Goal: Information Seeking & Learning: Compare options

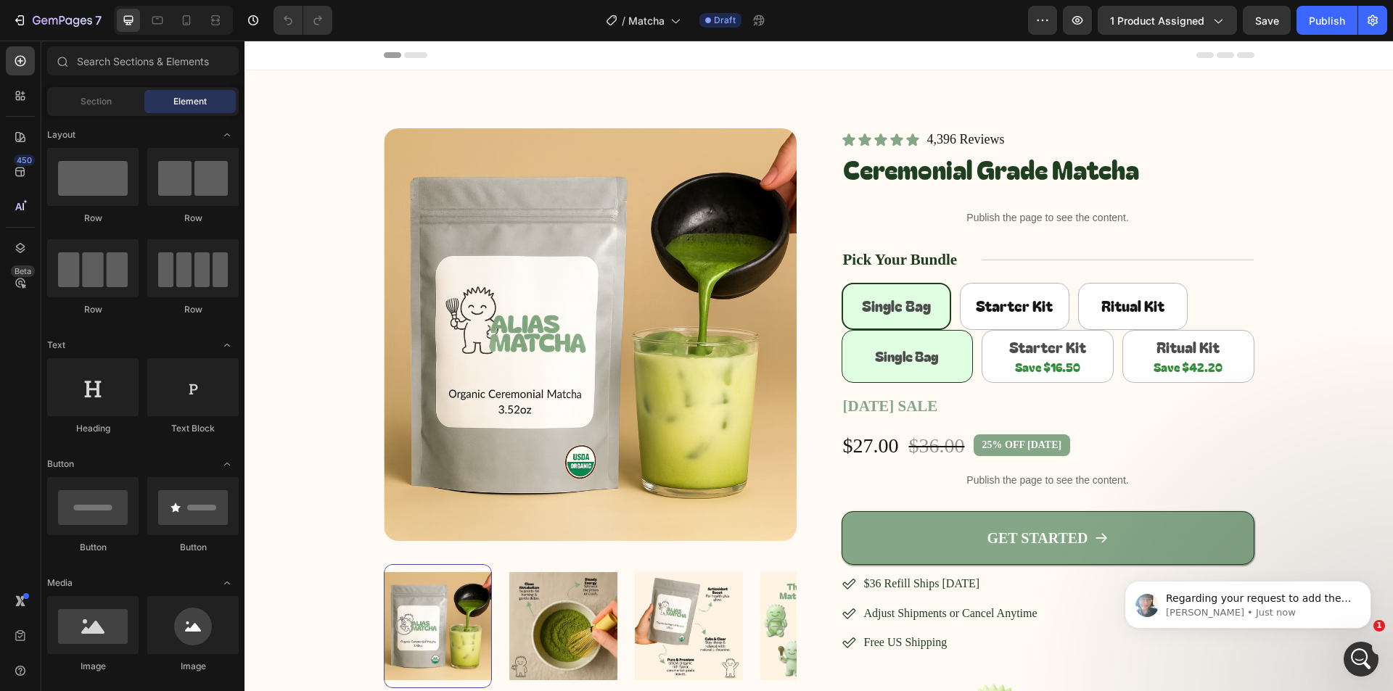
scroll to position [290, 0]
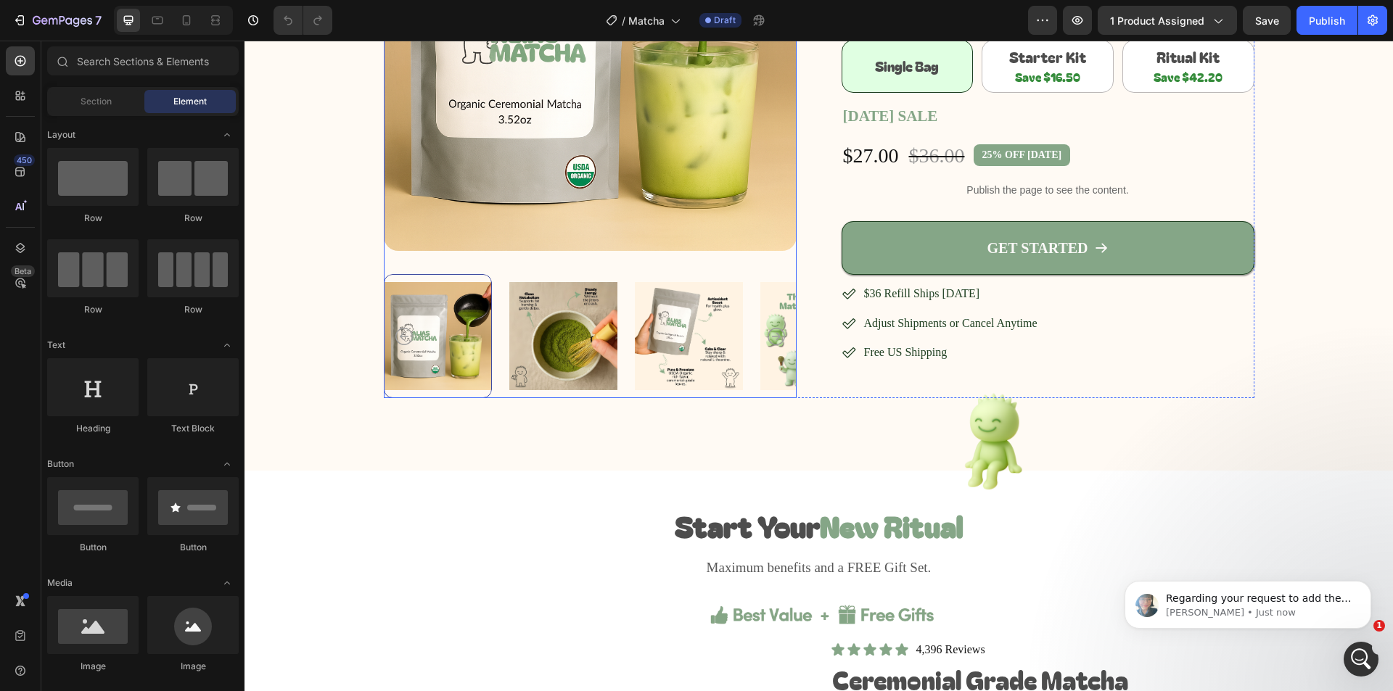
drag, startPoint x: 679, startPoint y: 359, endPoint x: 756, endPoint y: 335, distance: 80.6
click at [679, 359] on img at bounding box center [689, 336] width 108 height 124
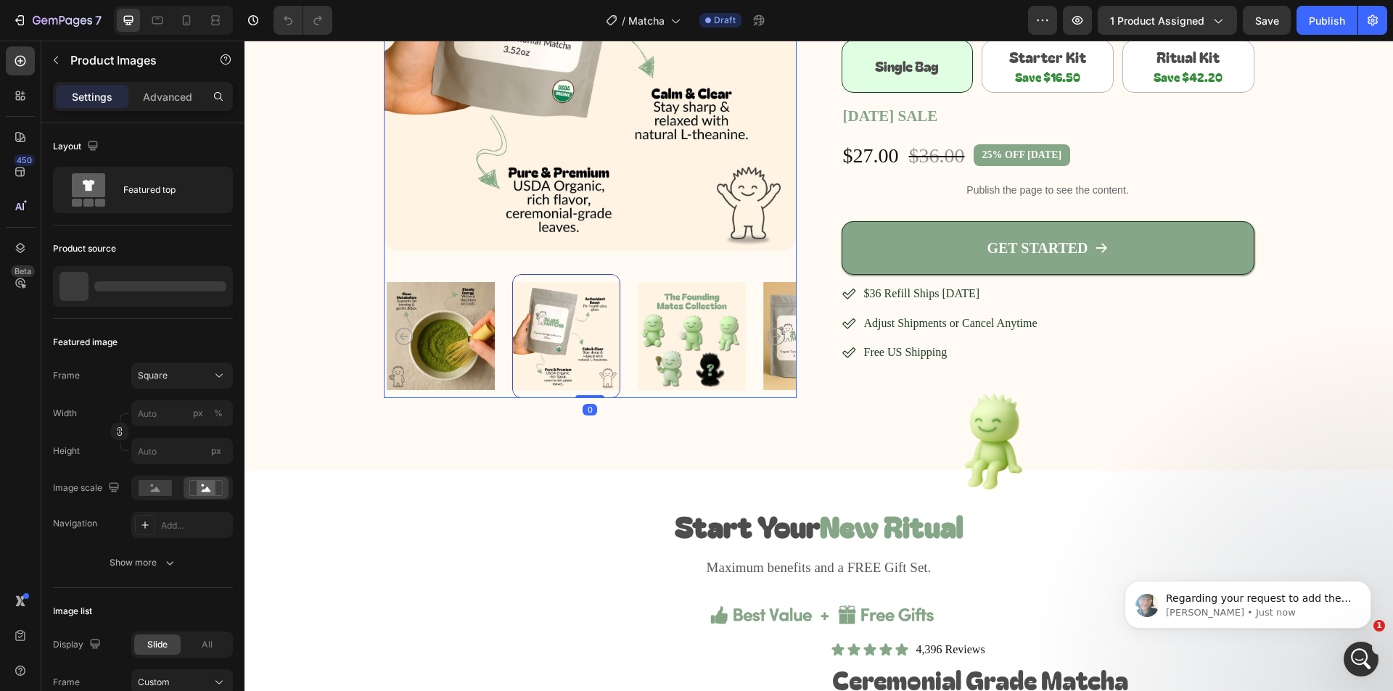
click at [763, 335] on img at bounding box center [817, 336] width 108 height 124
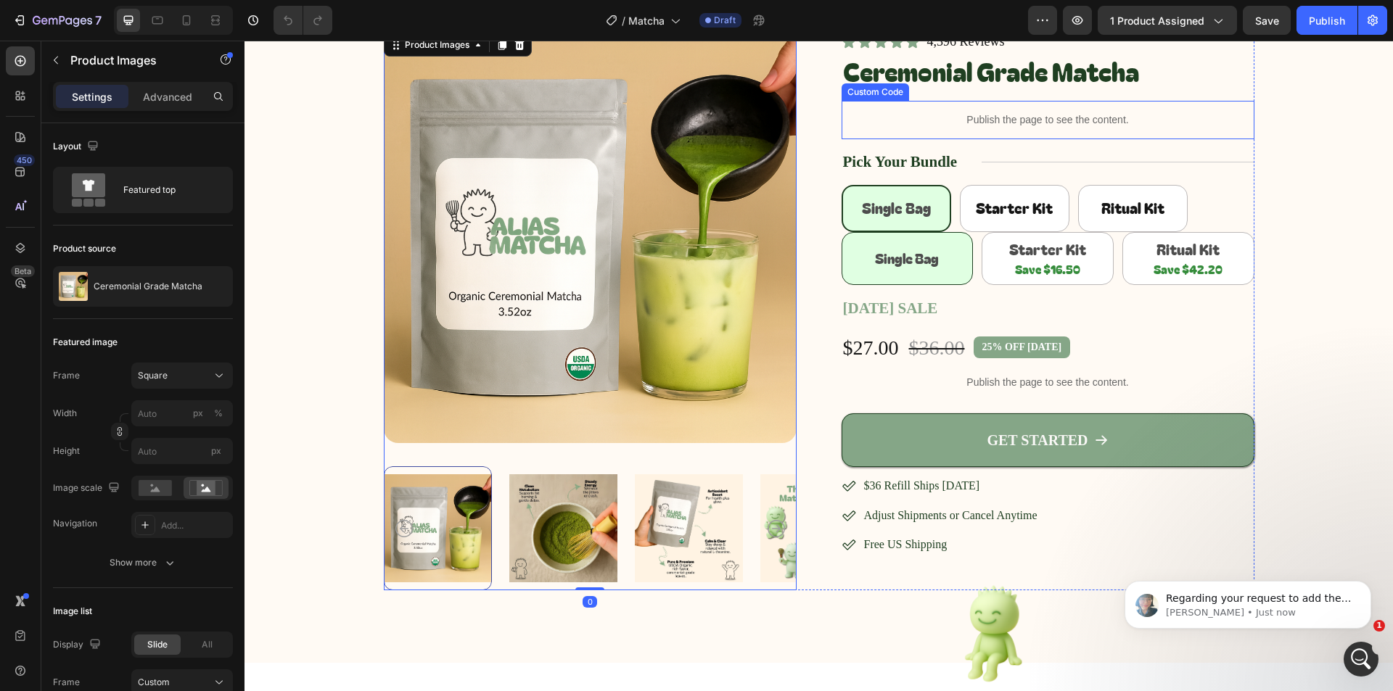
scroll to position [73, 0]
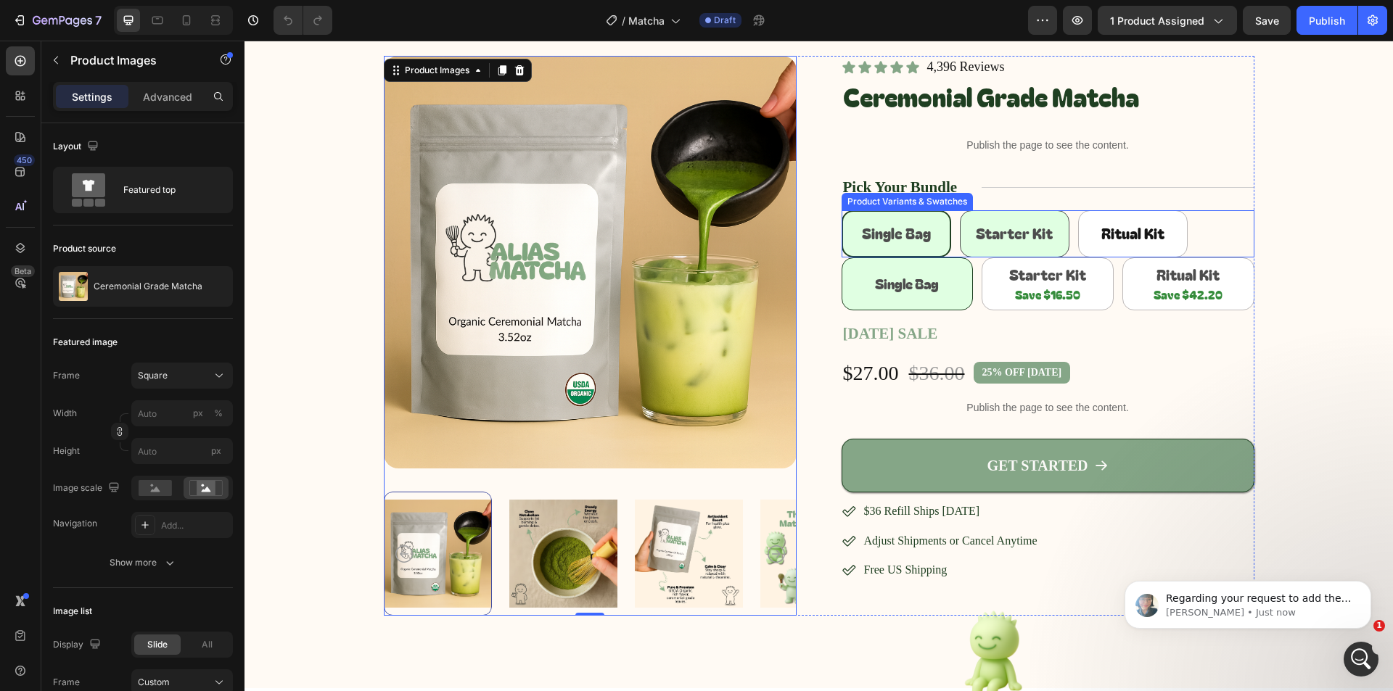
click at [1038, 235] on span "Starter Kit" at bounding box center [1014, 233] width 77 height 21
click at [960, 210] on input "Starter Kit Starter Kit Starter Kit" at bounding box center [959, 210] width 1 height 1
radio input "true"
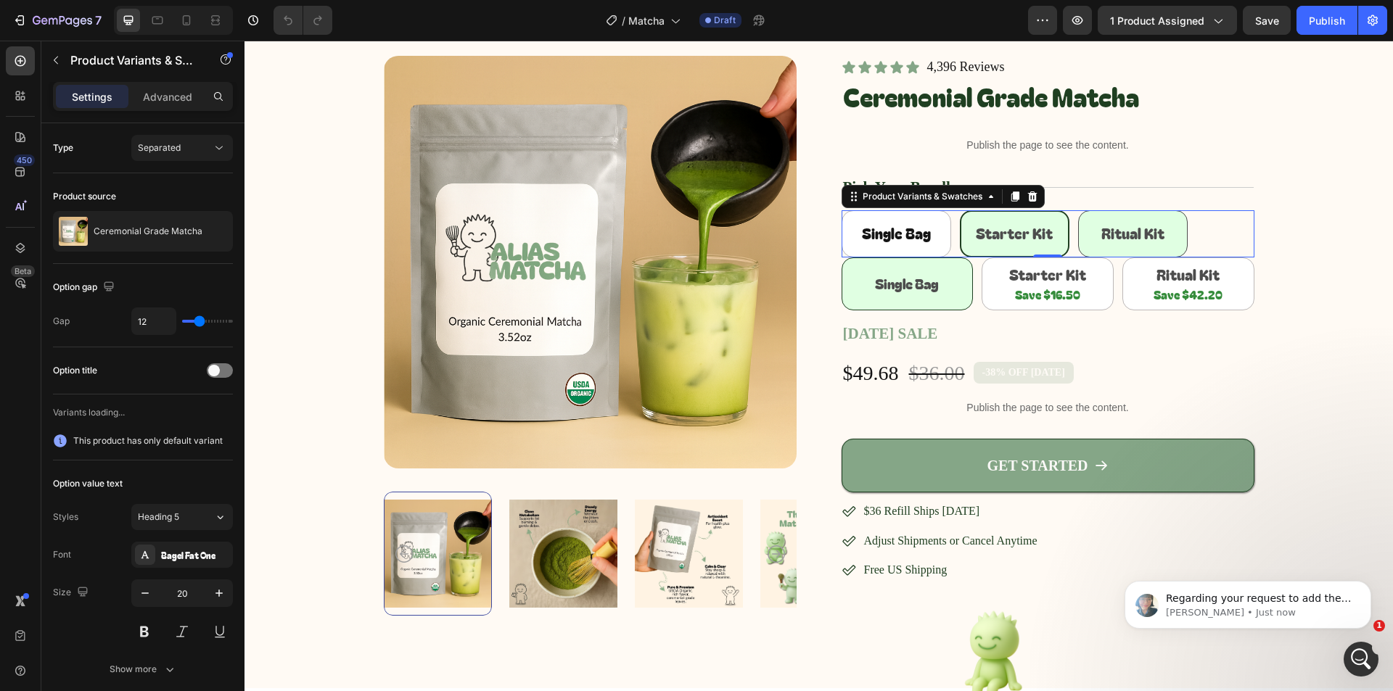
click at [1120, 234] on span "Ritual Kit" at bounding box center [1132, 233] width 63 height 21
click at [1078, 210] on input "Ritual Kit Ritual Kit Ritual Kit" at bounding box center [1077, 210] width 1 height 1
radio input "true"
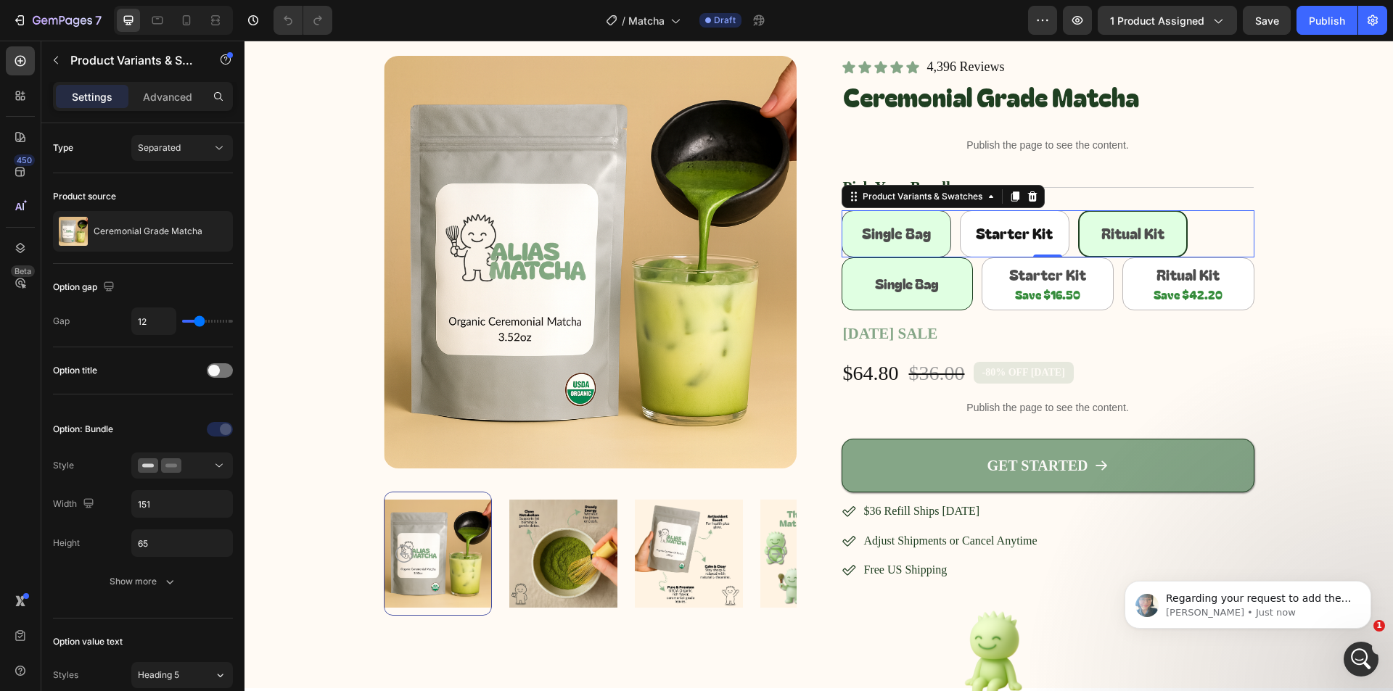
click at [940, 227] on Bag "Single Bag" at bounding box center [897, 233] width 110 height 47
click at [842, 210] on input "Single Bag Single Bag Single Bag" at bounding box center [841, 210] width 1 height 1
radio input "true"
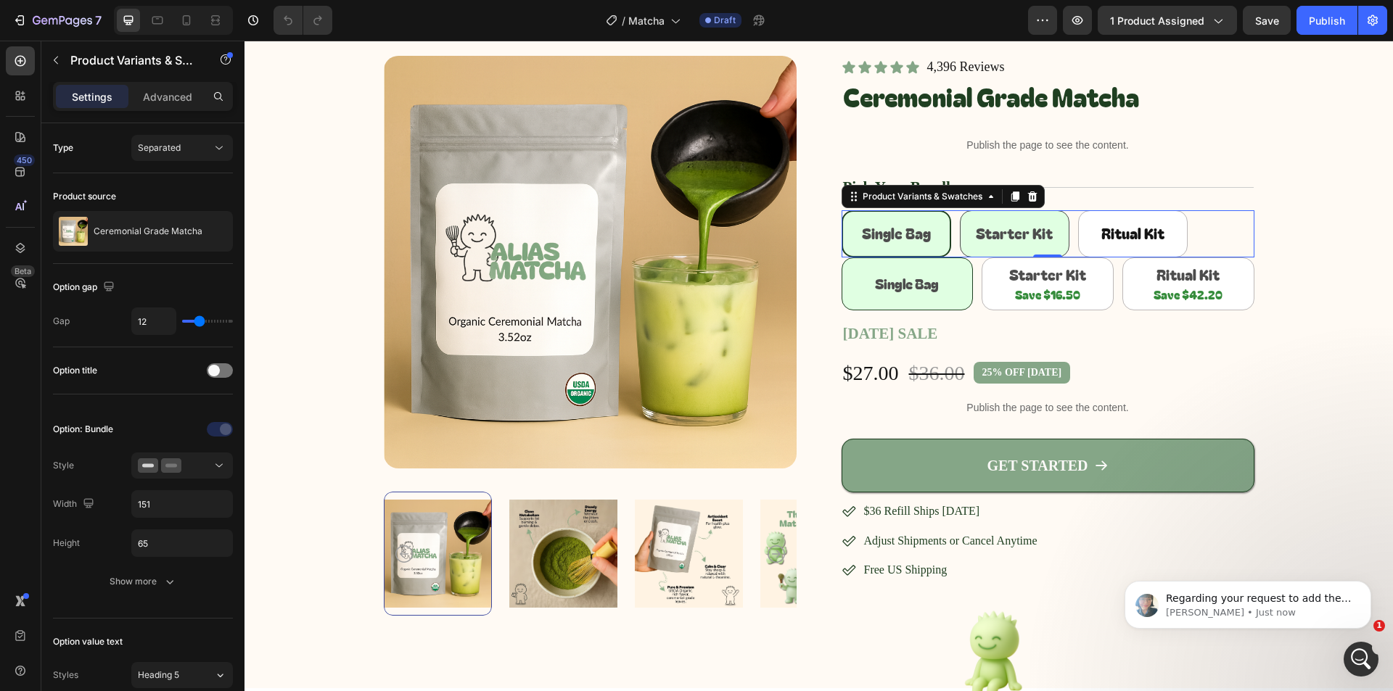
click at [1049, 226] on Kit "Starter Kit" at bounding box center [1015, 233] width 110 height 47
click at [960, 210] on input "Starter Kit Starter Kit Starter Kit" at bounding box center [959, 210] width 1 height 1
radio input "true"
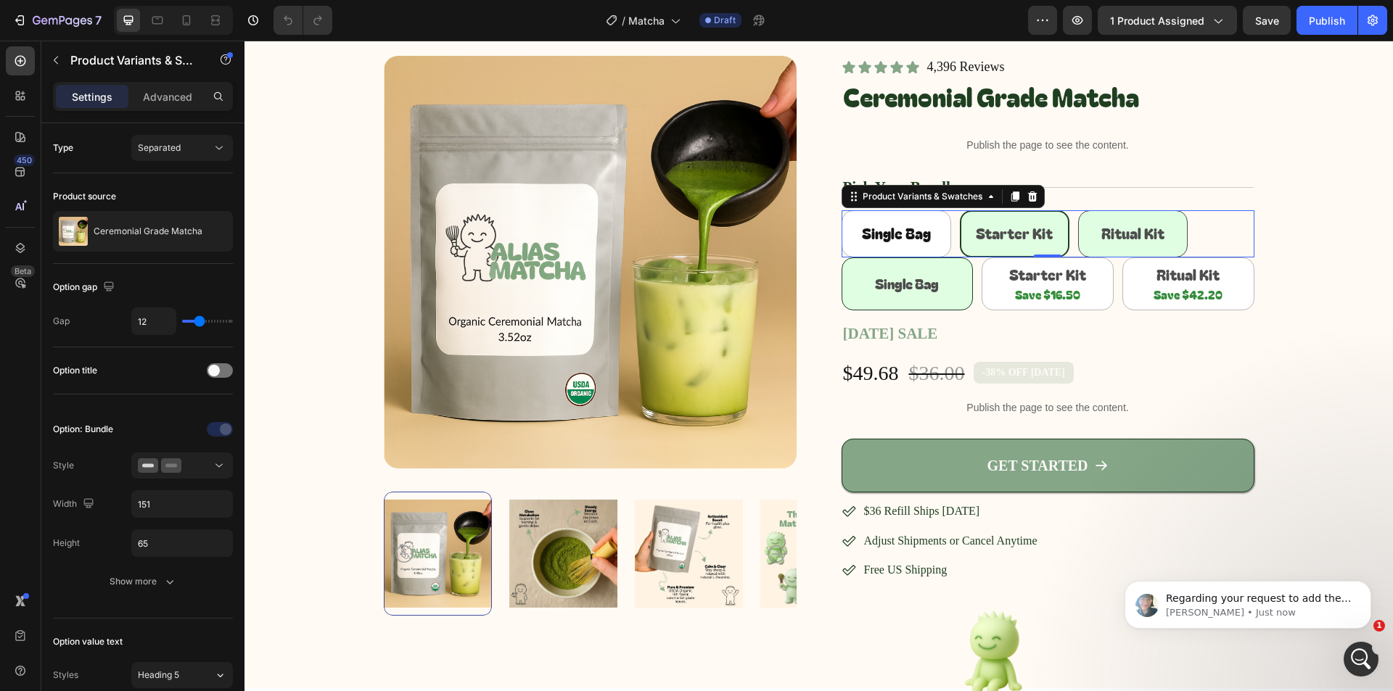
click at [1141, 229] on span "Ritual Kit" at bounding box center [1132, 233] width 63 height 21
click at [1078, 210] on input "Ritual Kit Ritual Kit Ritual Kit" at bounding box center [1077, 210] width 1 height 1
radio input "true"
click at [953, 255] on div "Single Bag Single Bag Single Bag Starter Kit Starter Kit Starter Kit Ritual Kit…" at bounding box center [1048, 233] width 413 height 47
click at [948, 208] on div "Icon Icon Icon Icon Icon Icon List 4,396 Reviews Text Block Row Ceremonial Grad…" at bounding box center [1048, 336] width 413 height 560
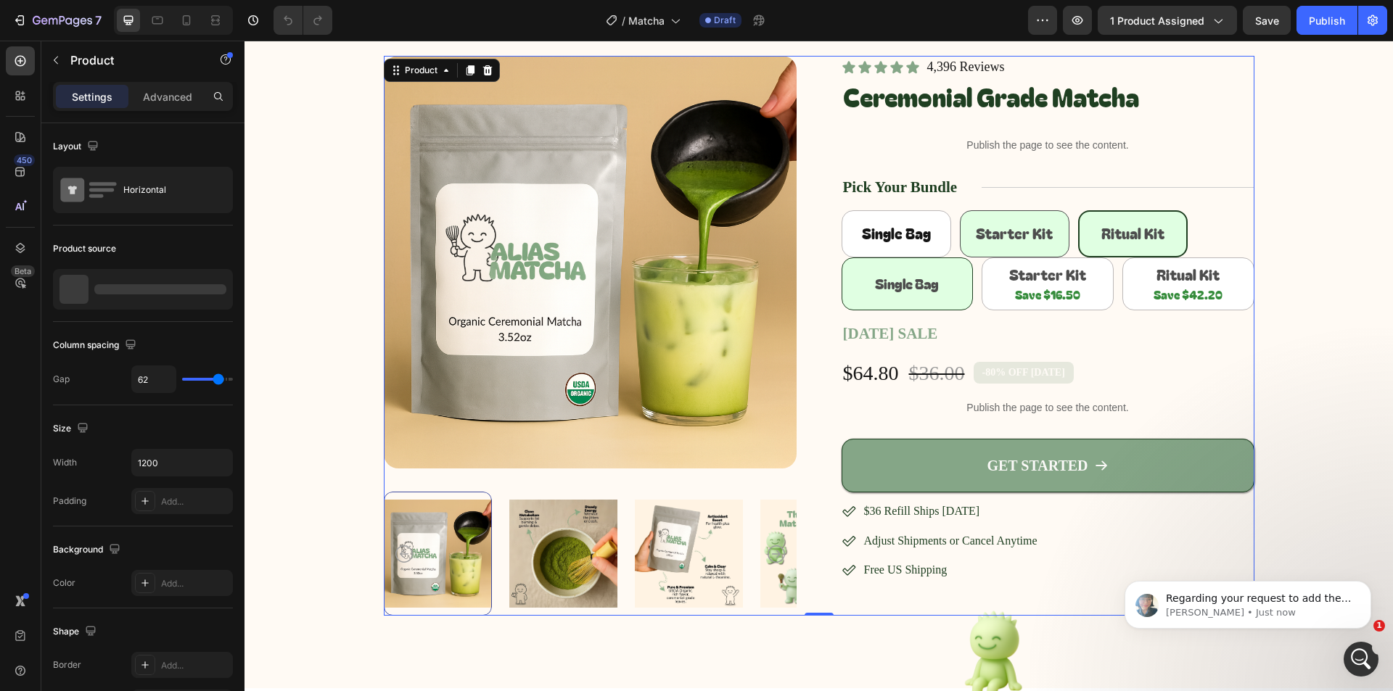
click at [1030, 210] on Kit "Starter Kit" at bounding box center [1015, 233] width 110 height 47
click at [960, 210] on input "Starter Kit Starter Kit Starter Kit" at bounding box center [959, 210] width 1 height 1
radio input "true"
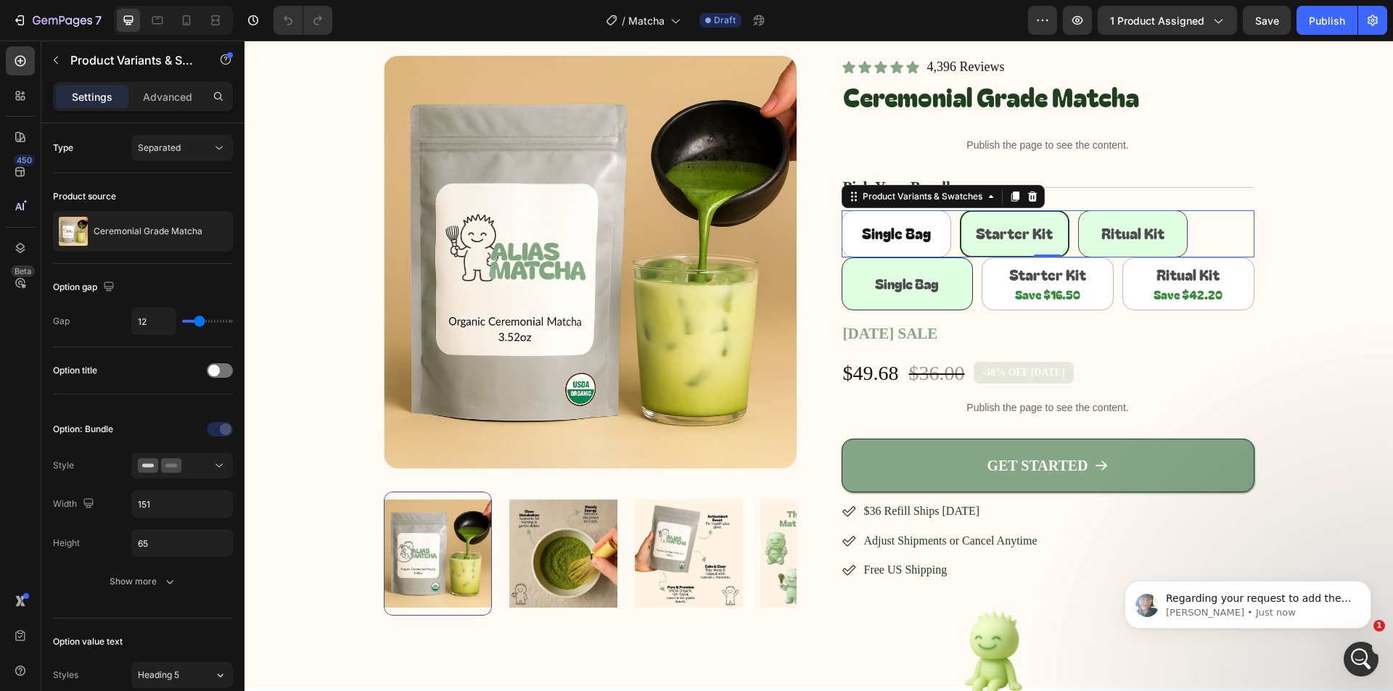
click at [1126, 217] on Kit "Ritual Kit" at bounding box center [1133, 233] width 110 height 47
click at [1078, 210] on input "Ritual Kit Ritual Kit Ritual Kit" at bounding box center [1077, 210] width 1 height 1
radio input "true"
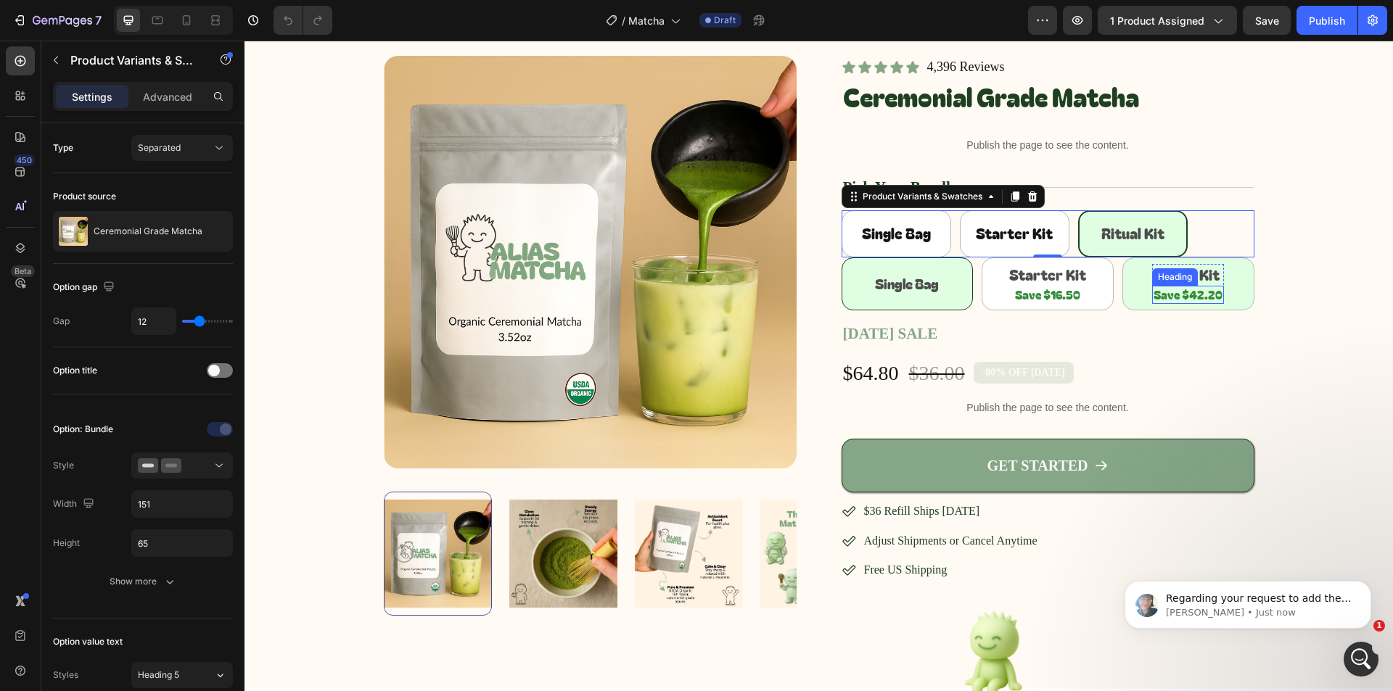
click at [1152, 303] on div "Save $42.20 Heading" at bounding box center [1188, 295] width 72 height 18
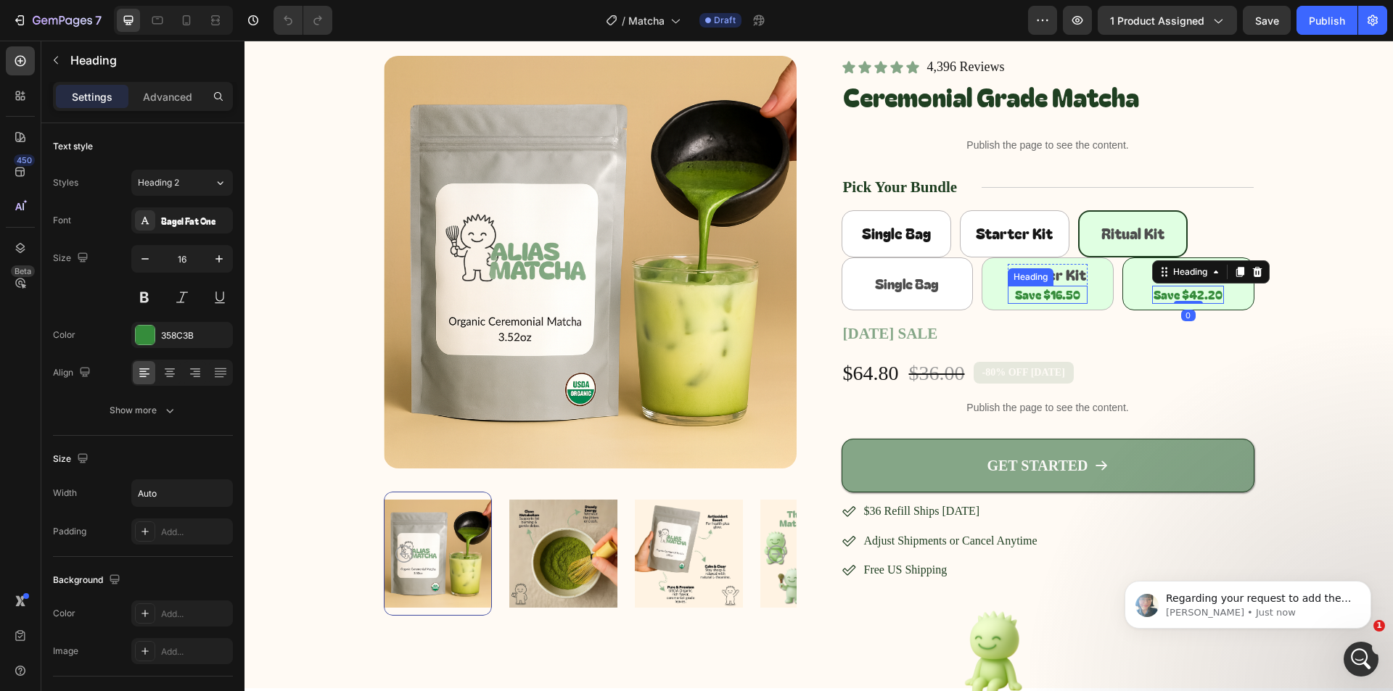
click at [1033, 289] on div "Save $16.50 Heading" at bounding box center [1048, 295] width 80 height 18
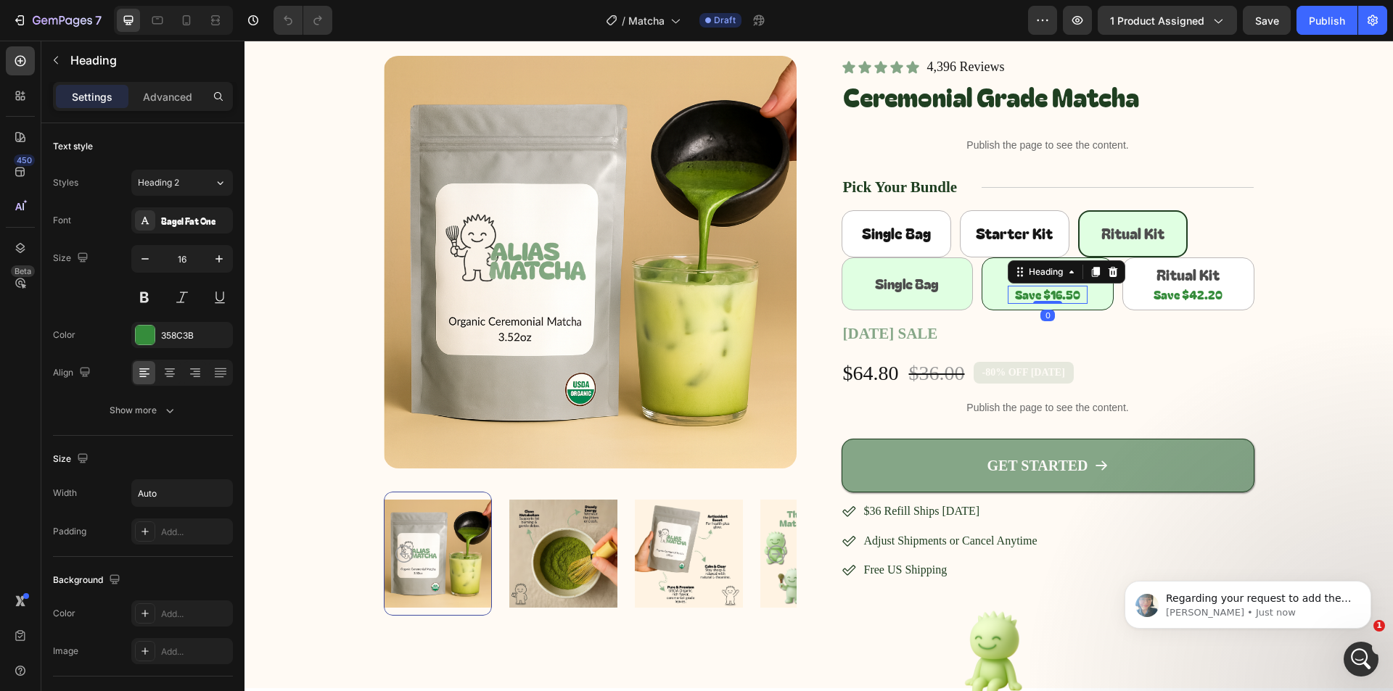
click at [945, 285] on div "Single Bag Heading Row" at bounding box center [907, 284] width 113 height 40
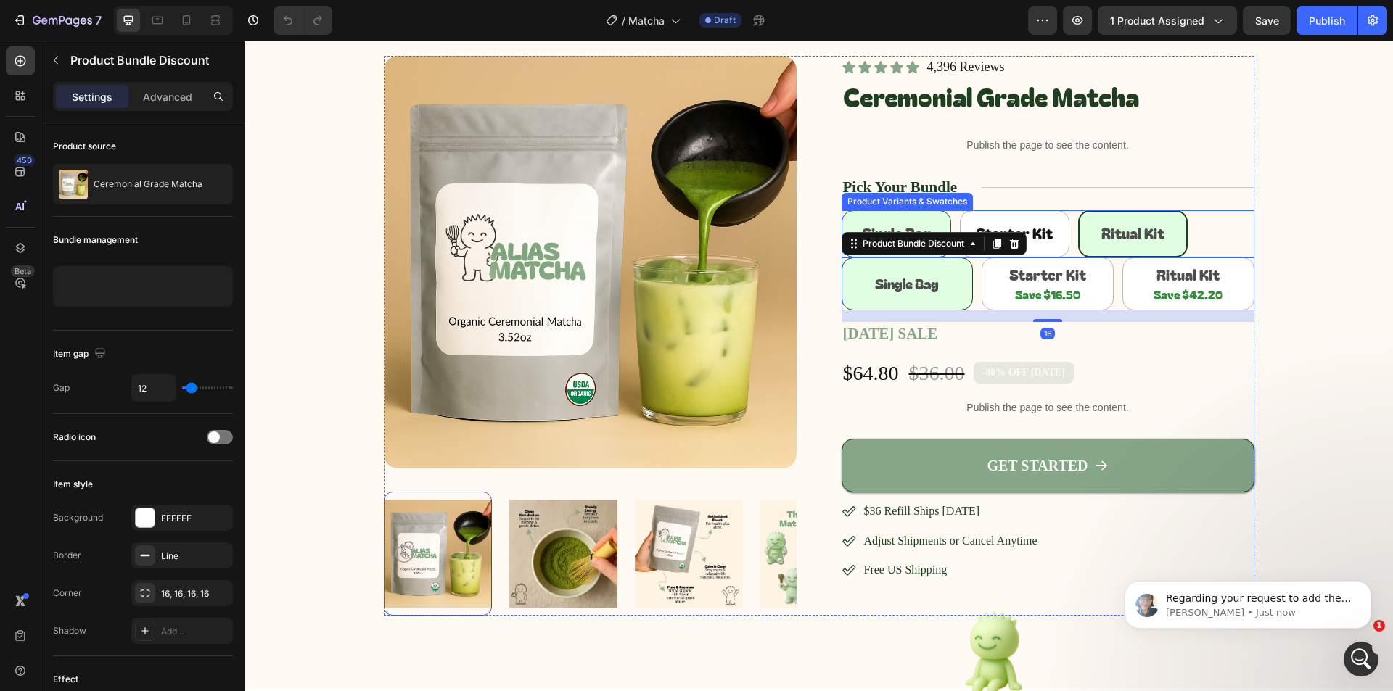
click at [924, 211] on Bag "Single Bag" at bounding box center [897, 233] width 110 height 47
click at [842, 210] on input "Single Bag Single Bag Single Bag" at bounding box center [841, 210] width 1 height 1
radio input "true"
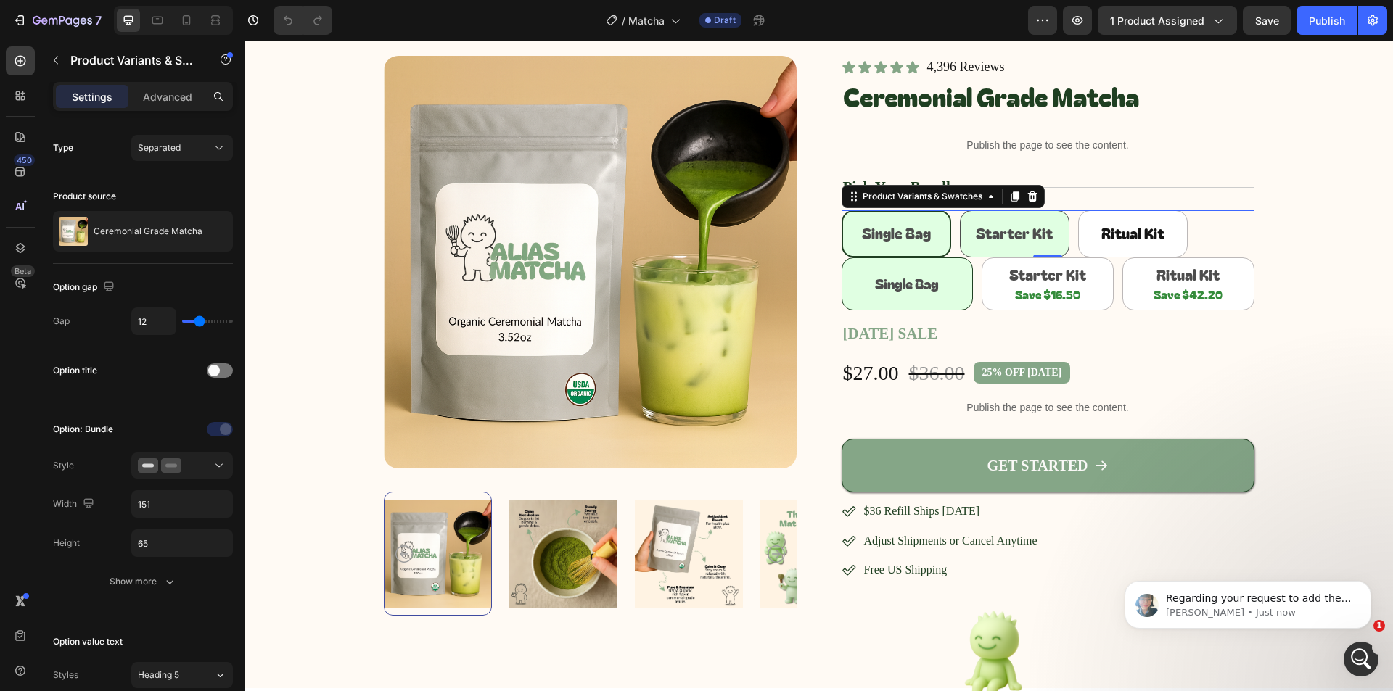
click at [997, 219] on div "Starter Kit" at bounding box center [1014, 234] width 77 height 32
click at [960, 210] on input "Starter Kit Starter Kit Starter Kit" at bounding box center [959, 210] width 1 height 1
radio input "true"
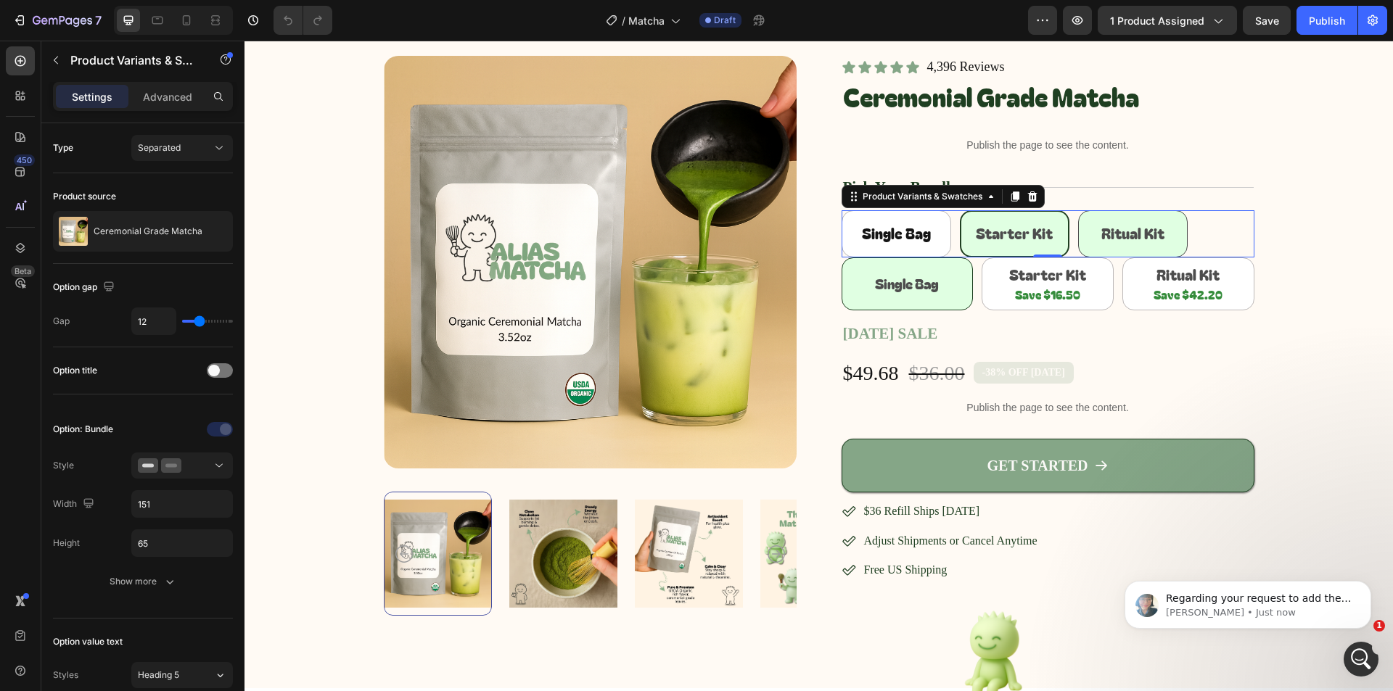
click at [1108, 231] on span "Ritual Kit" at bounding box center [1132, 233] width 63 height 21
click at [1078, 210] on input "Ritual Kit Ritual Kit Ritual Kit" at bounding box center [1077, 210] width 1 height 1
radio input "true"
click at [670, 553] on img at bounding box center [689, 554] width 108 height 124
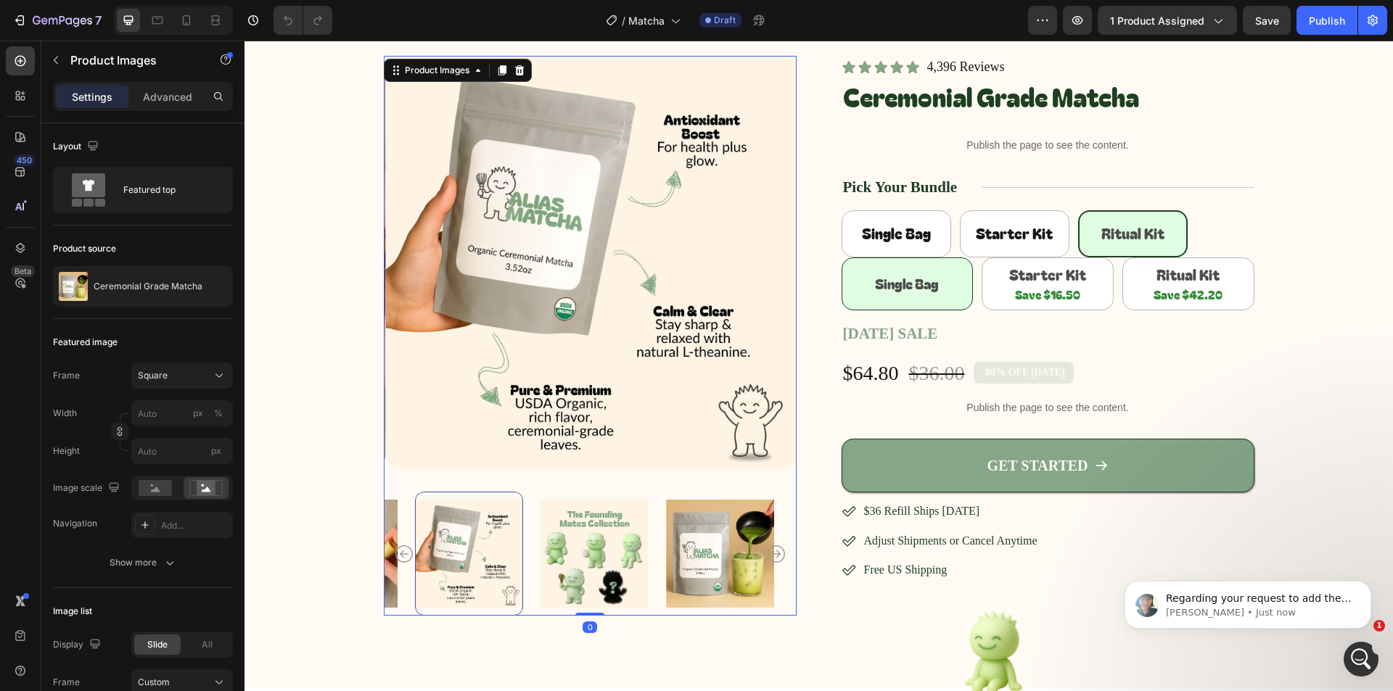
click at [734, 553] on img at bounding box center [720, 554] width 108 height 124
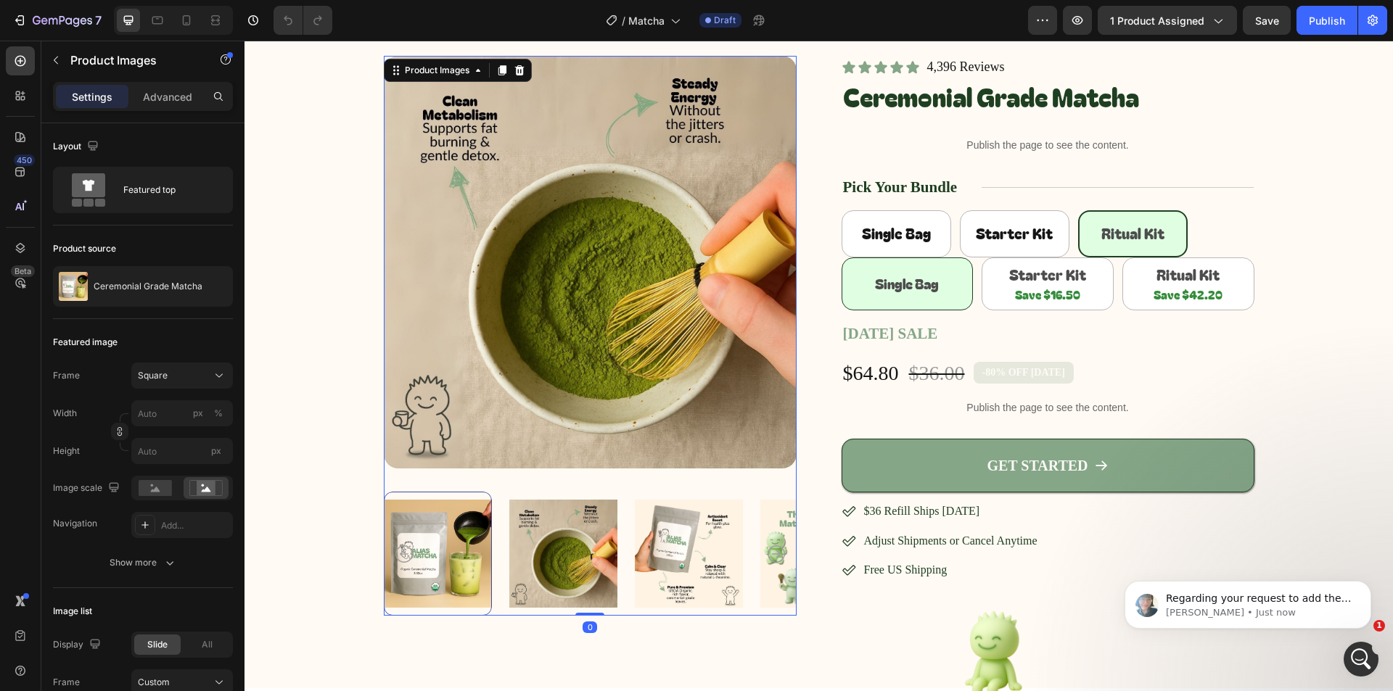
click at [661, 568] on img at bounding box center [689, 554] width 108 height 124
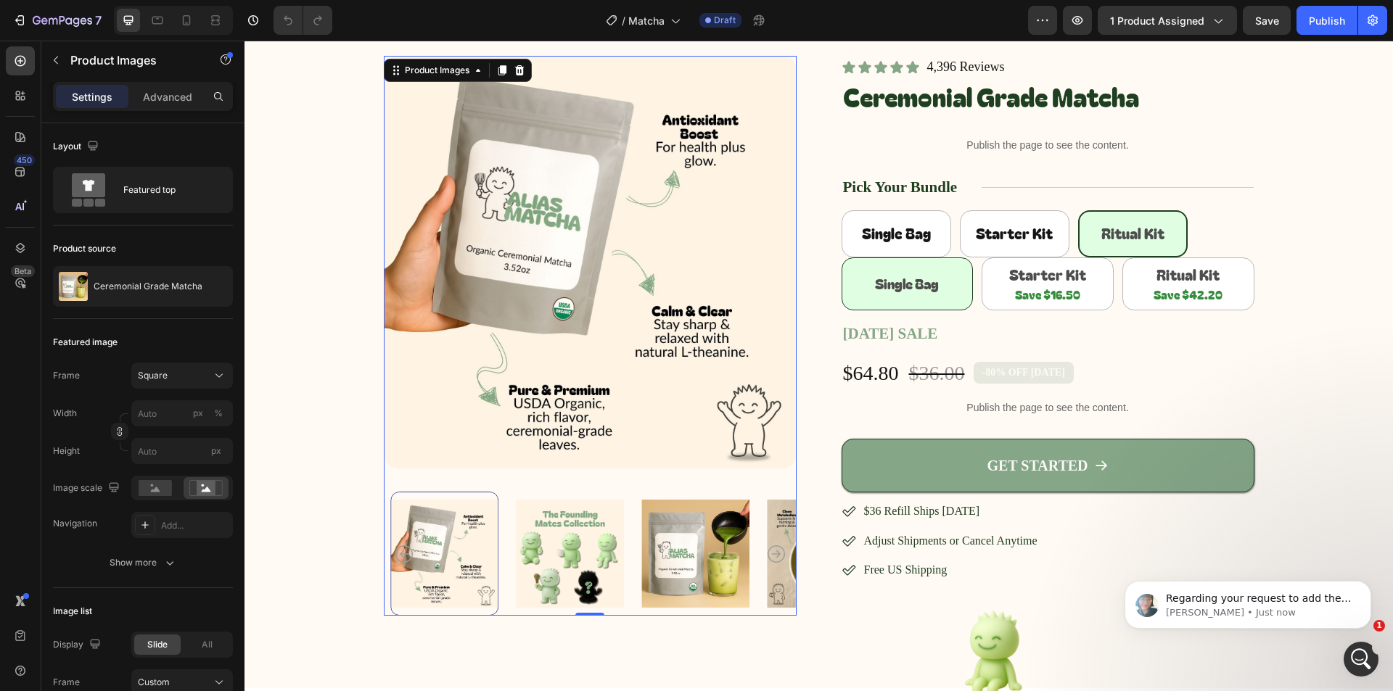
click at [732, 559] on img at bounding box center [695, 554] width 108 height 124
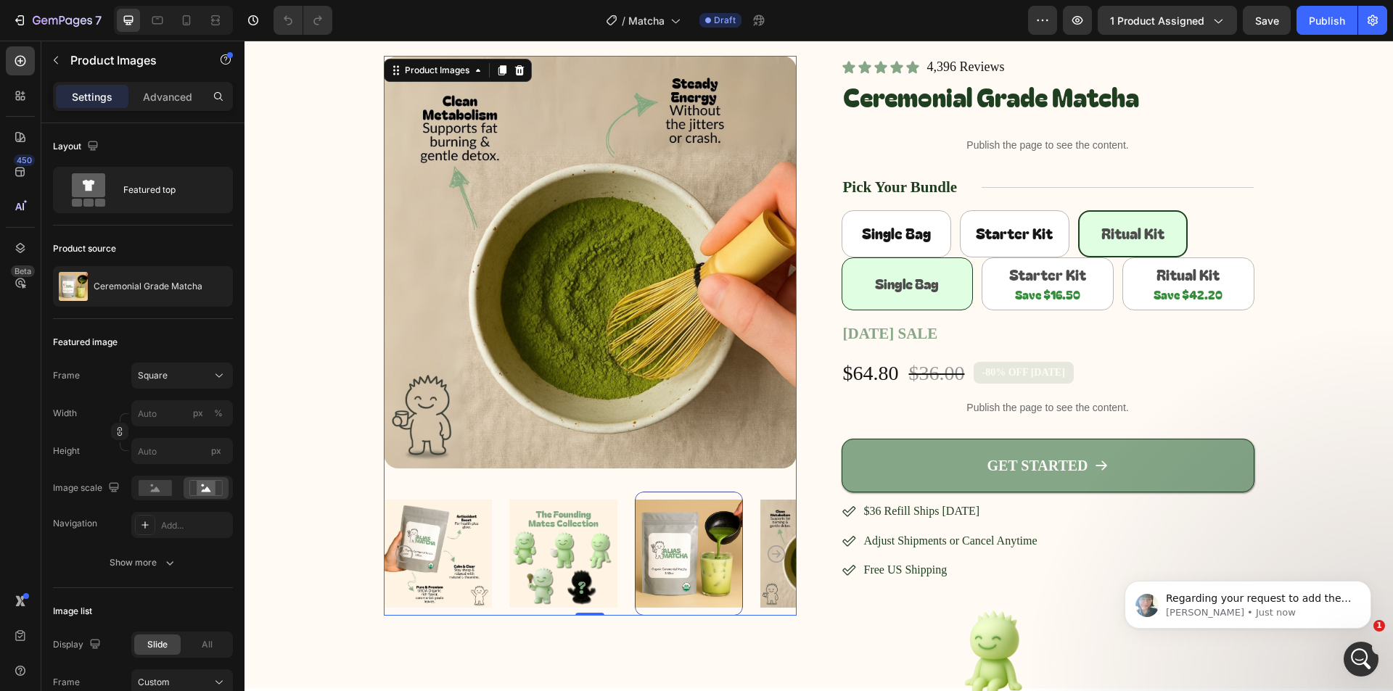
click at [771, 562] on icon "Carousel Next Arrow" at bounding box center [776, 554] width 17 height 17
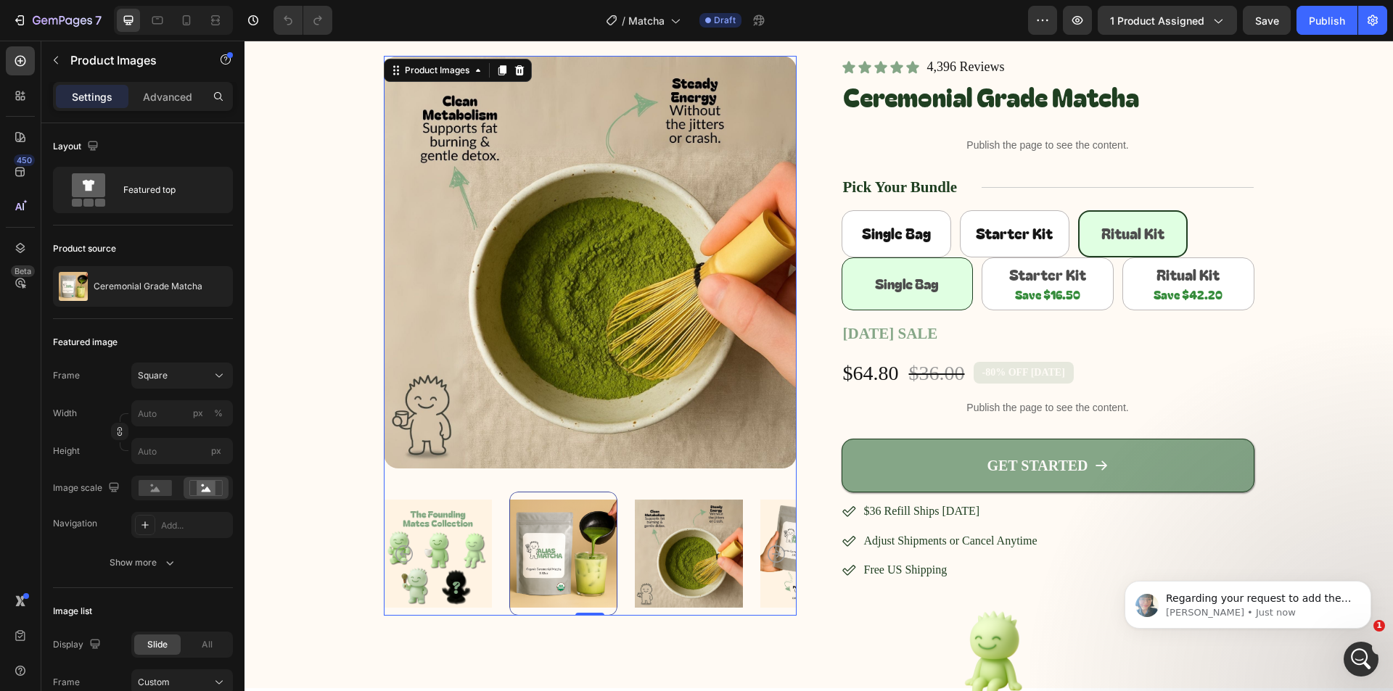
click at [768, 562] on icon "Carousel Next Arrow" at bounding box center [776, 554] width 17 height 17
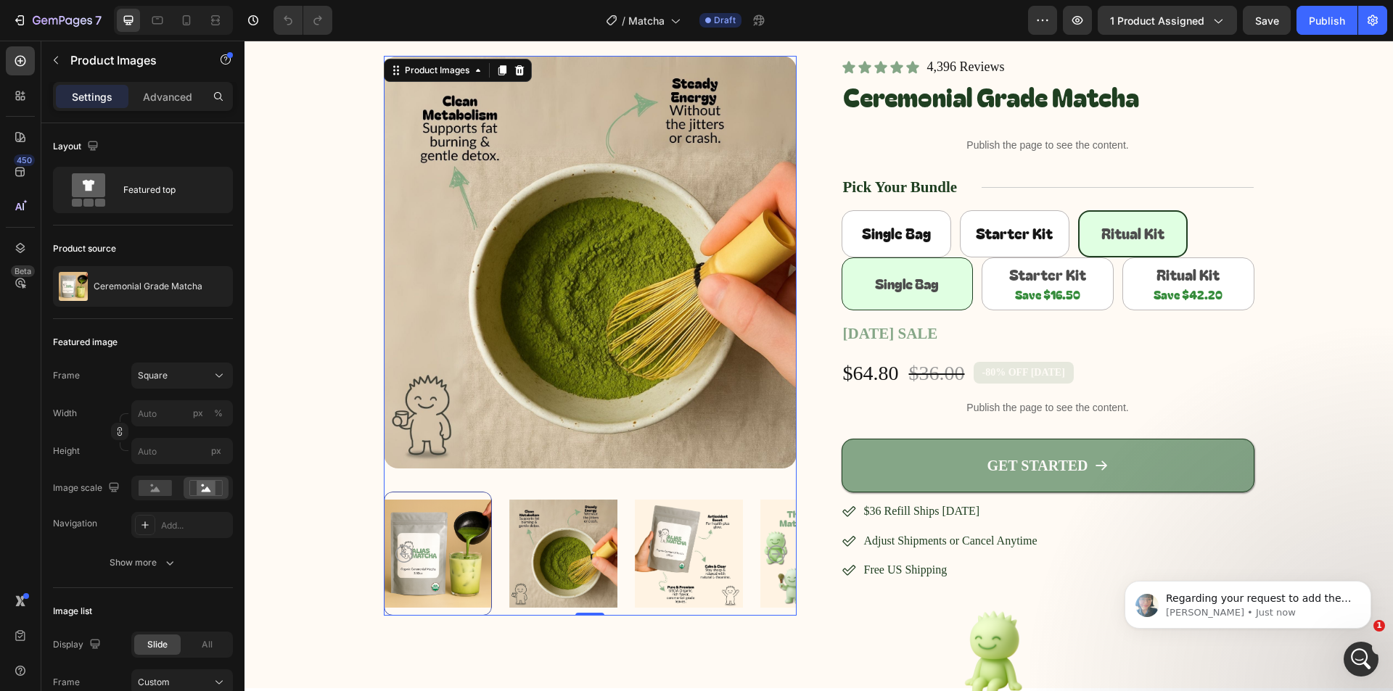
click at [747, 562] on div at bounding box center [590, 554] width 413 height 124
click at [746, 578] on div at bounding box center [590, 554] width 413 height 124
click at [760, 587] on img at bounding box center [814, 554] width 108 height 124
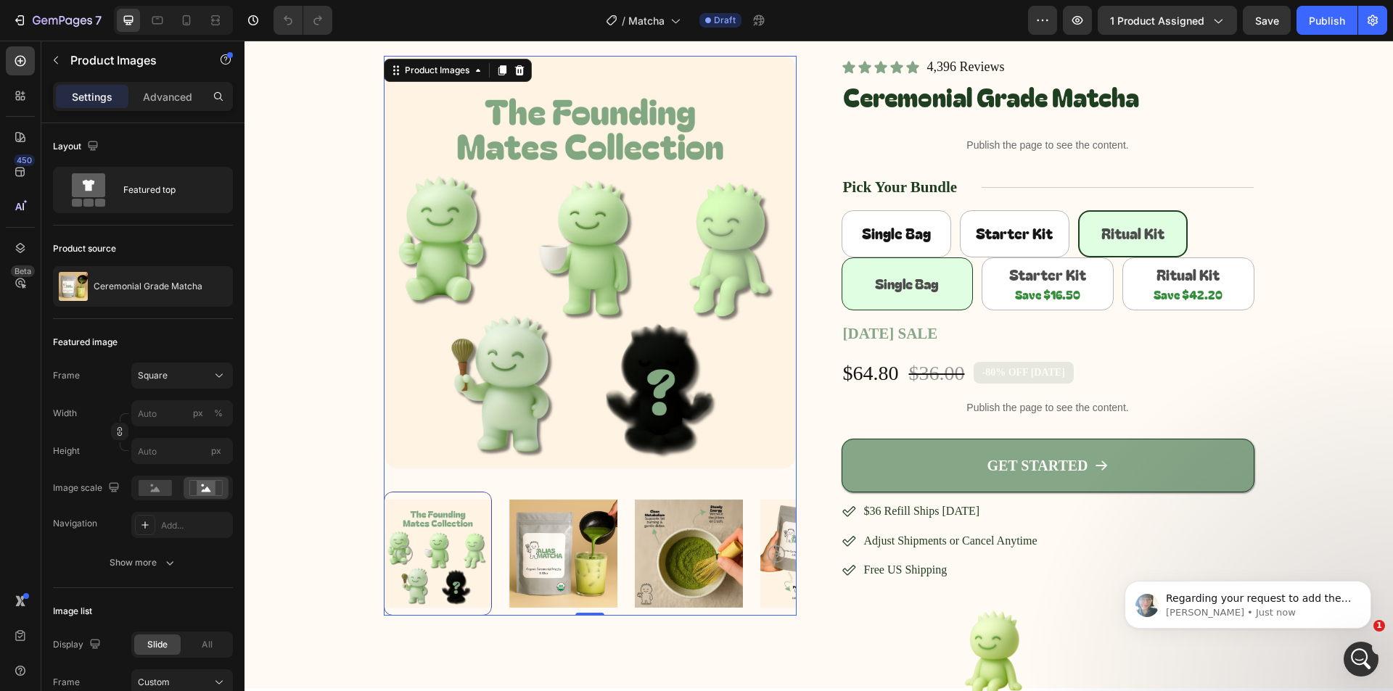
click at [677, 585] on img at bounding box center [688, 554] width 108 height 124
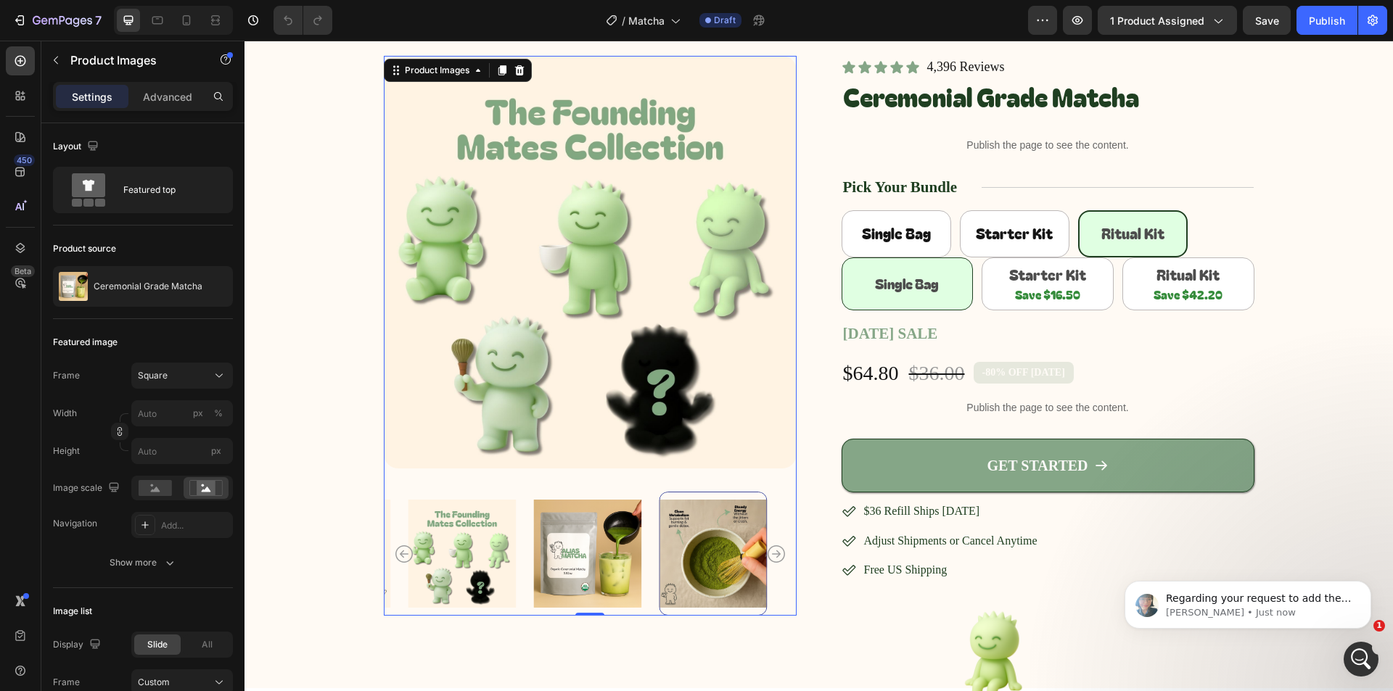
click at [514, 575] on div at bounding box center [590, 554] width 413 height 124
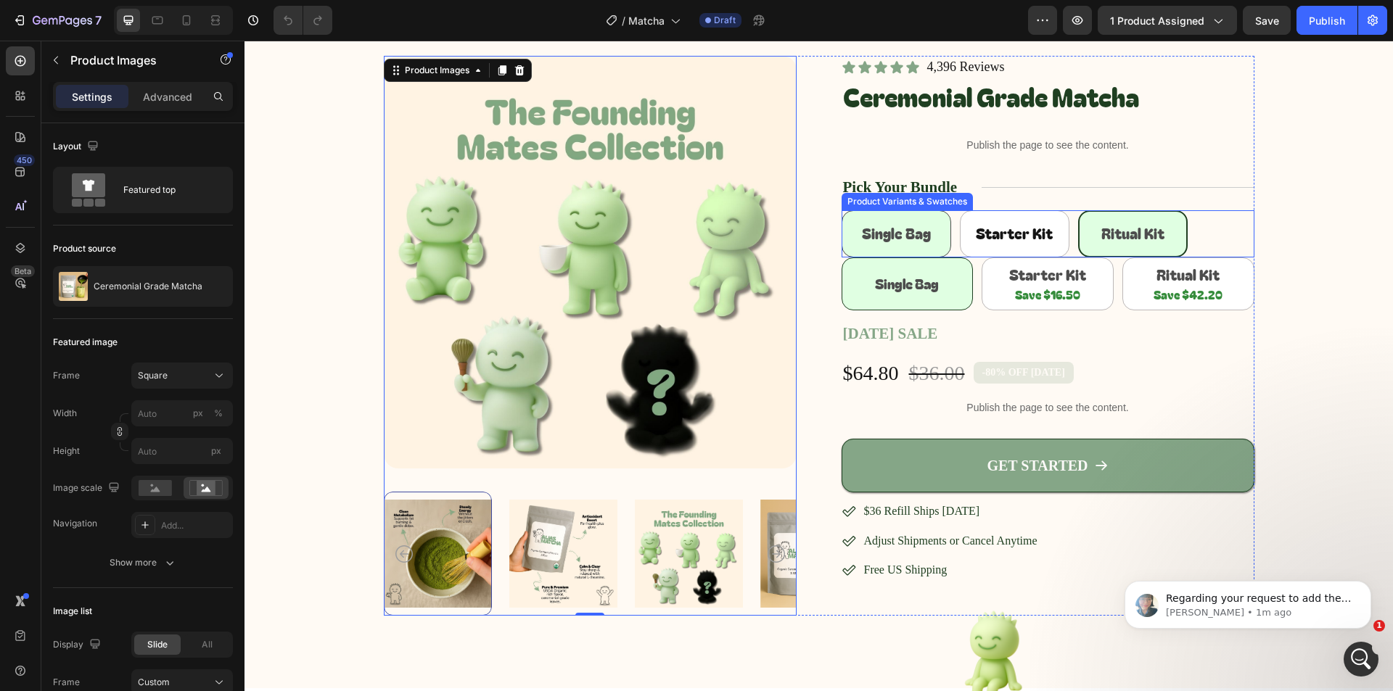
click at [907, 228] on span "Single Bag" at bounding box center [896, 233] width 69 height 21
click at [842, 210] on input "Single Bag Single Bag Single Bag" at bounding box center [841, 210] width 1 height 1
radio input "true"
